Goal: Navigation & Orientation: Find specific page/section

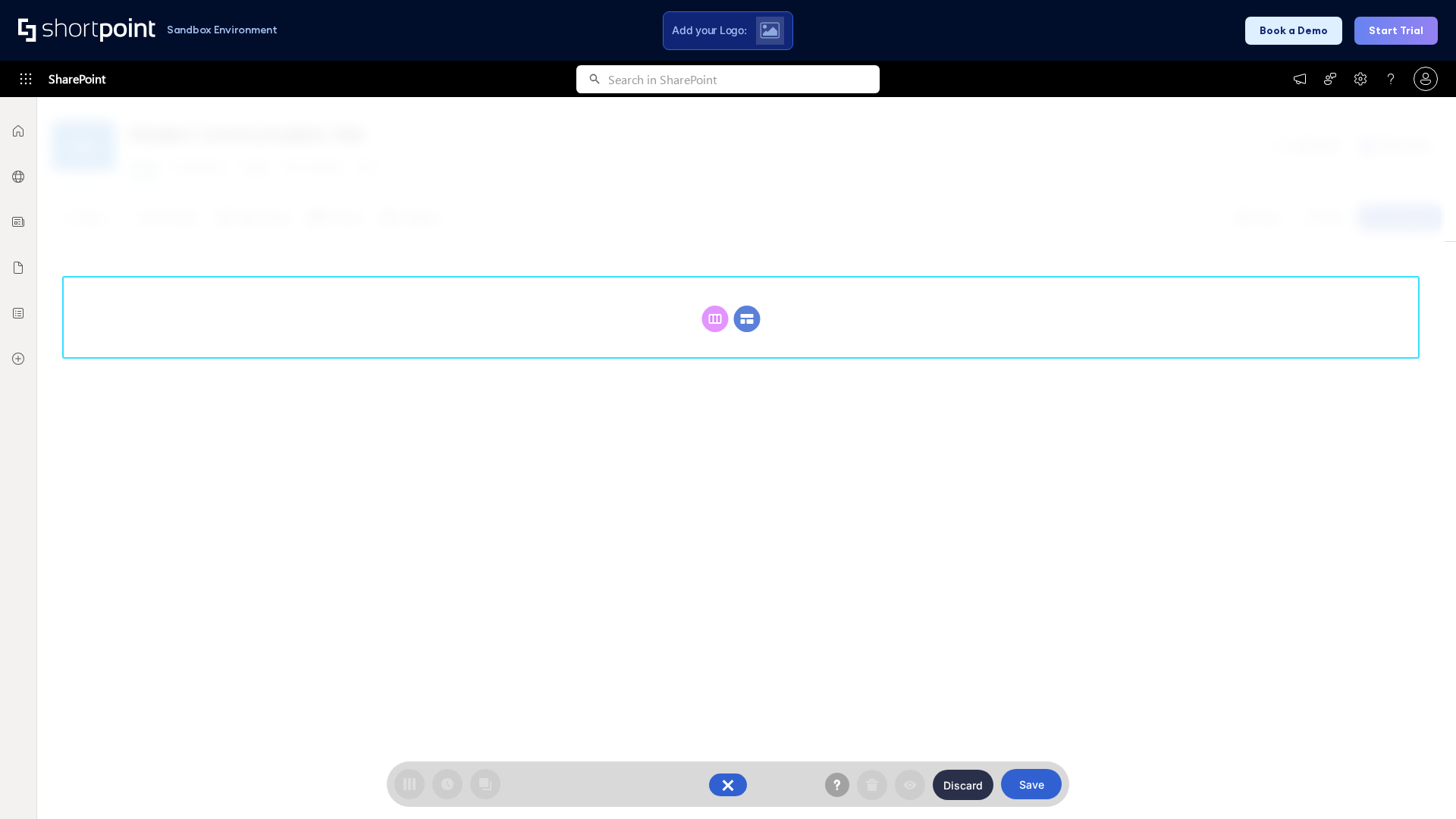
click at [747, 306] on circle at bounding box center [747, 319] width 26 height 26
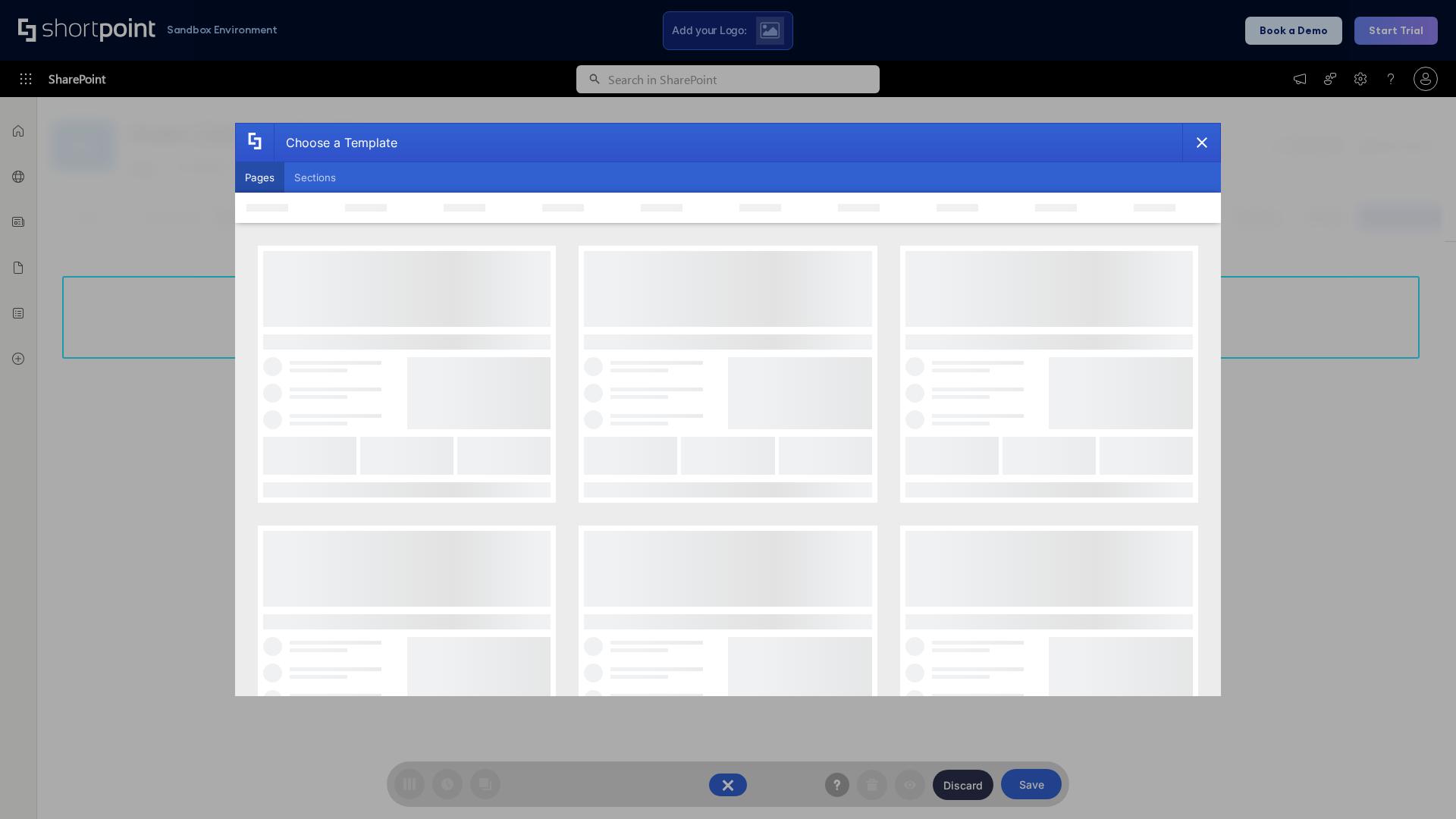
scroll to position [208, 0]
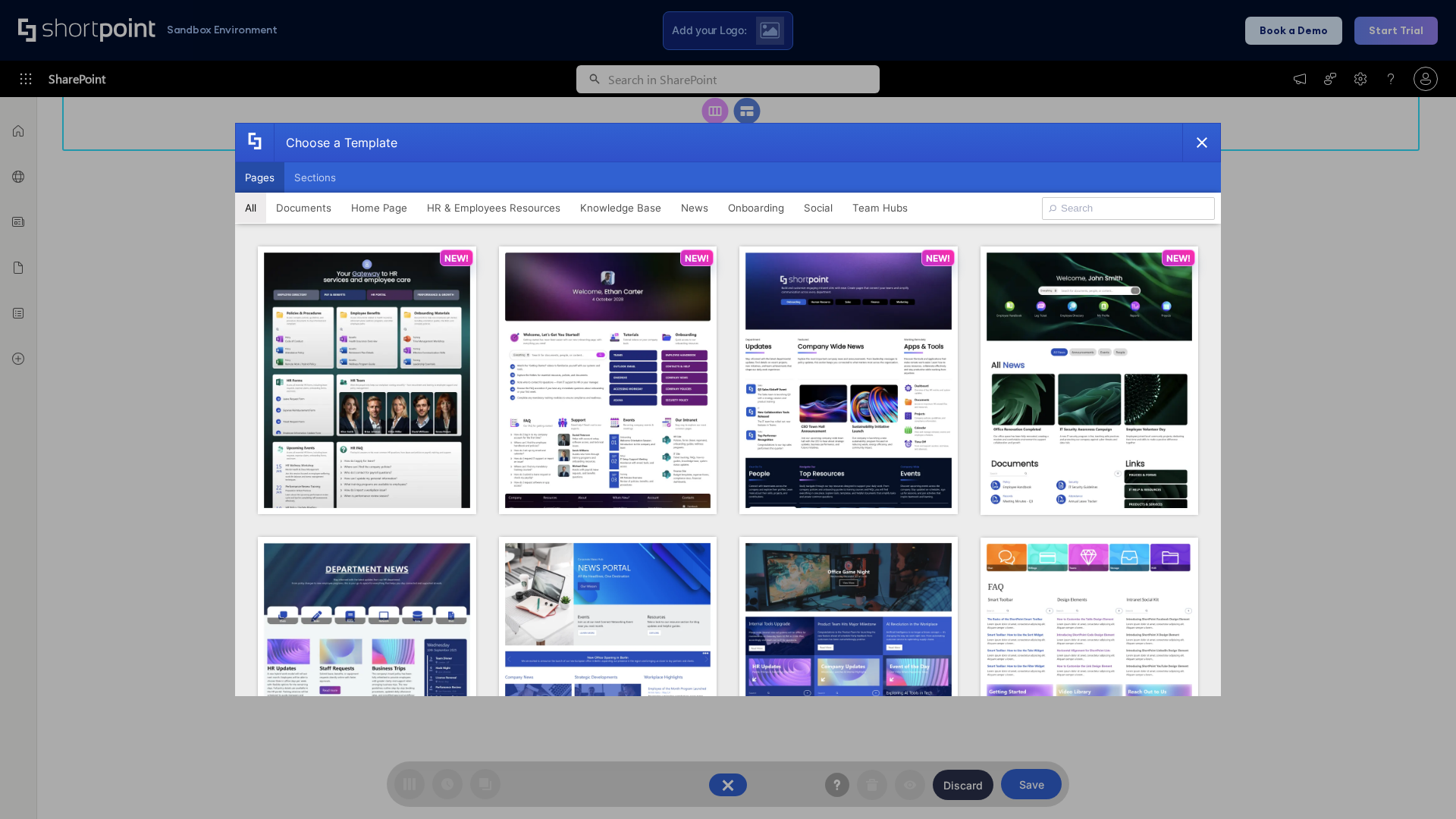
click at [259, 178] on button "Pages" at bounding box center [260, 177] width 49 height 31
type input "Documents 3"
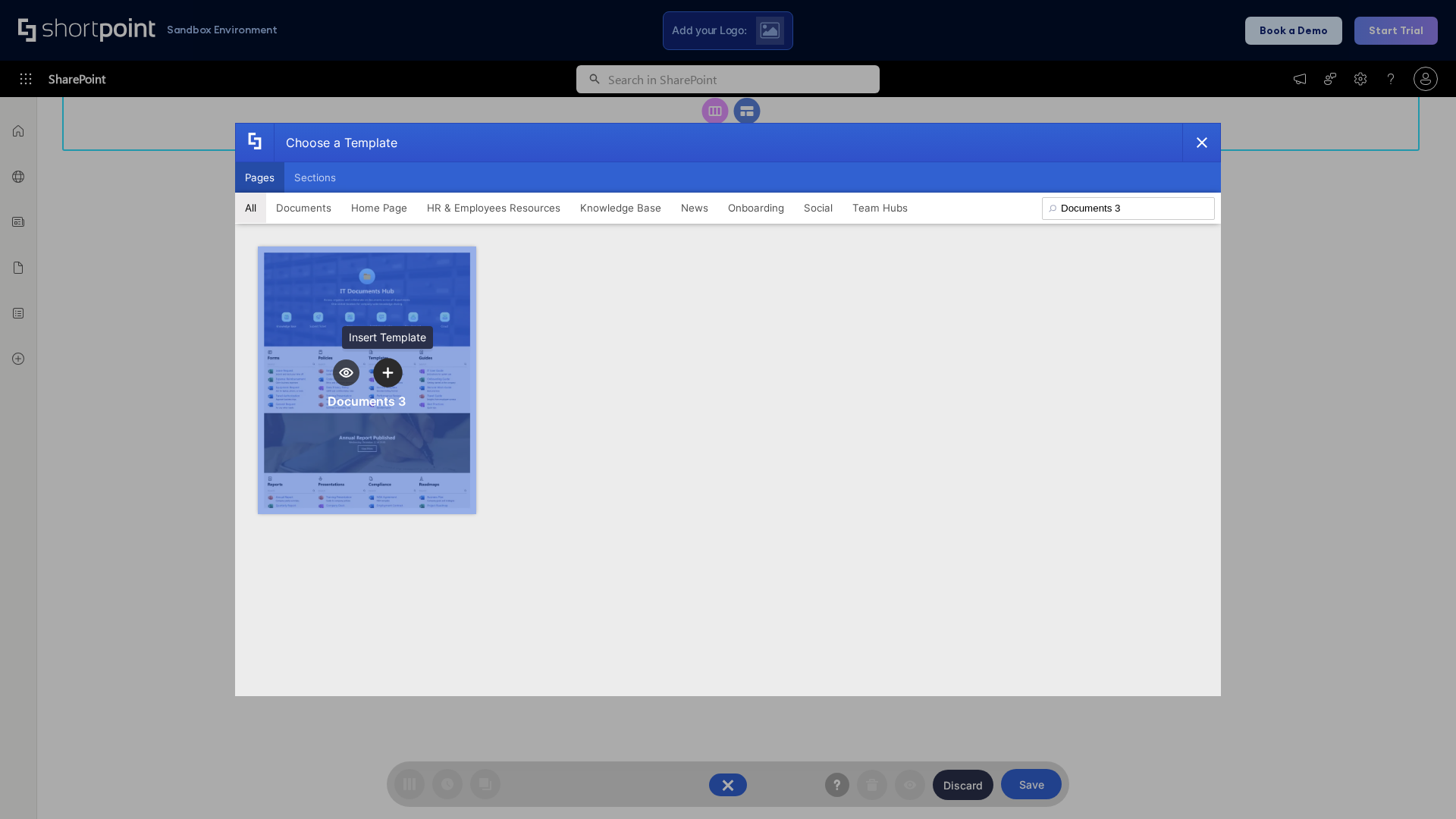
click at [388, 372] on icon "template selector" at bounding box center [388, 372] width 11 height 11
